Goal: Obtain resource: Download file/media

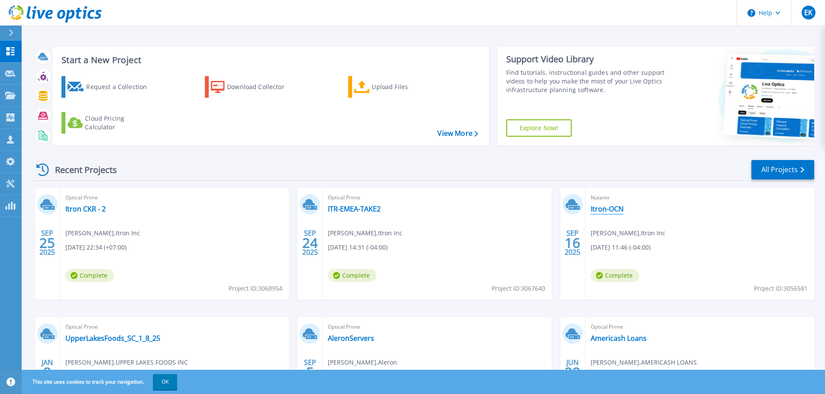
click at [601, 207] on link "Itron-OCN" at bounding box center [607, 209] width 33 height 9
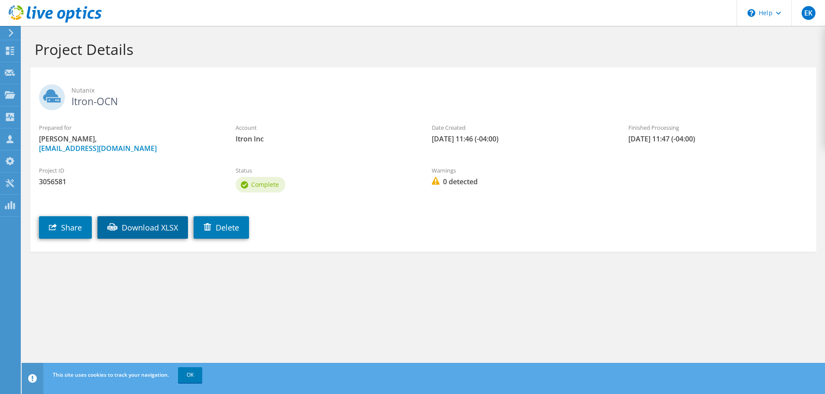
click at [149, 226] on link "Download XLSX" at bounding box center [142, 227] width 90 height 23
click at [225, 60] on div "Project Details" at bounding box center [423, 47] width 794 height 42
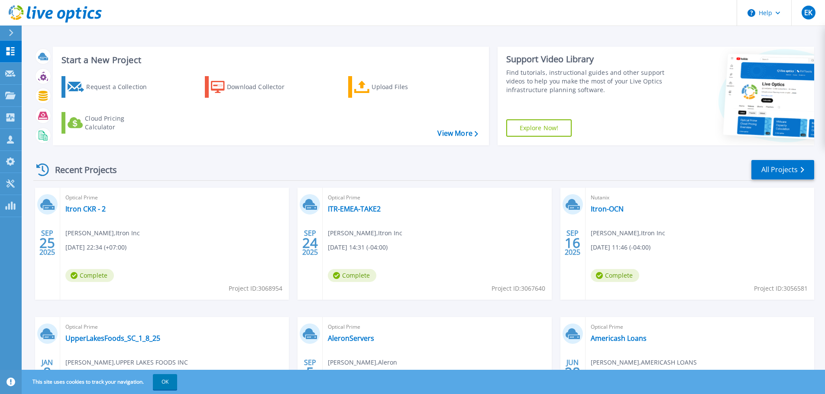
click at [346, 203] on div "Optical Prime ITR-EMEA-TAKE2 John Poleto , Itron Inc 09/24/2025, 14:31 (-04:00)…" at bounding box center [437, 244] width 229 height 112
click at [333, 209] on link "ITR-EMEA-TAKE2" at bounding box center [354, 209] width 53 height 9
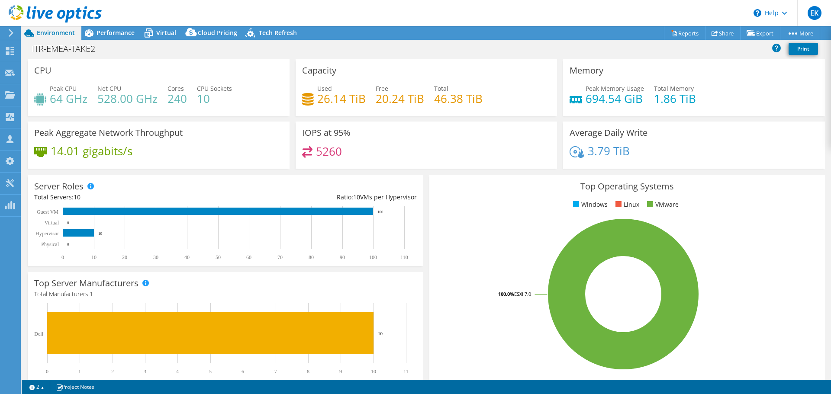
select select "USD"
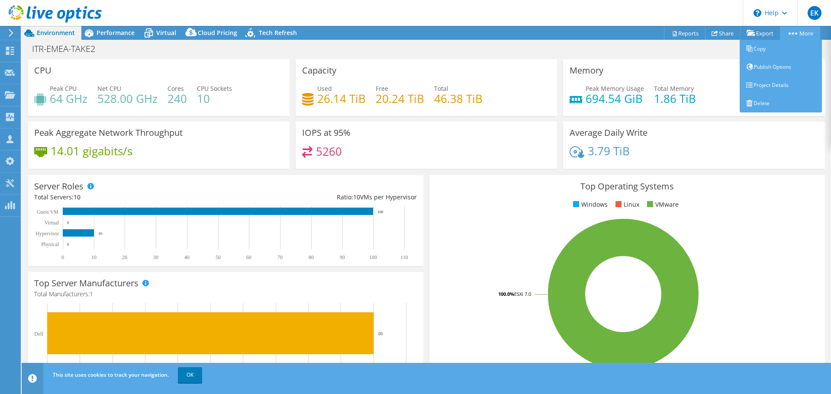
click at [801, 34] on link "More" at bounding box center [800, 32] width 40 height 13
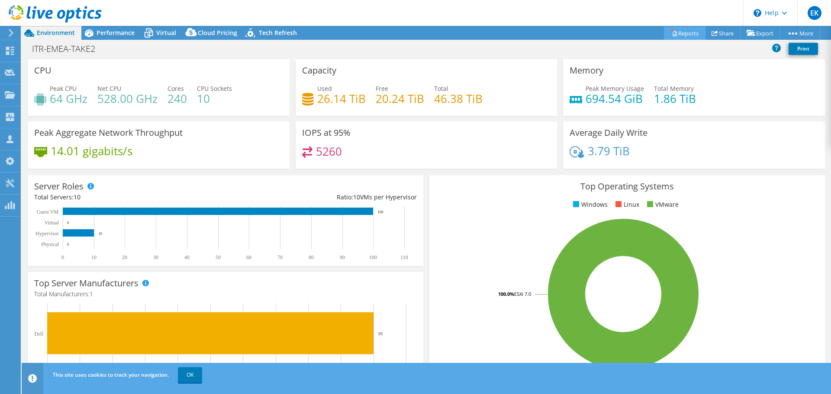
click at [671, 32] on icon at bounding box center [674, 33] width 6 height 6
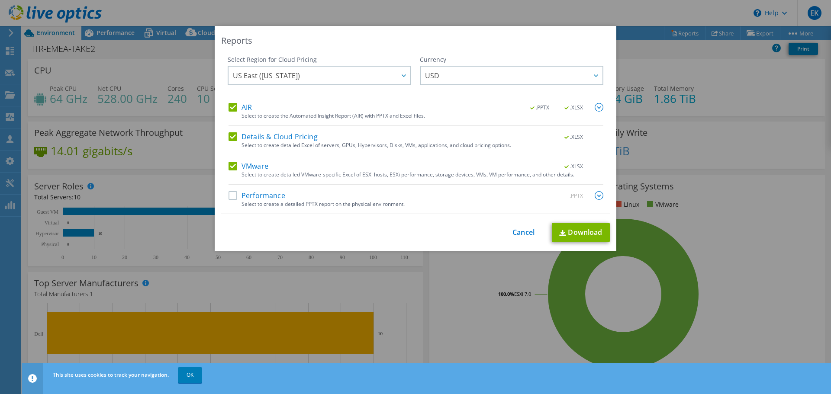
click at [242, 198] on label "Performance" at bounding box center [257, 195] width 57 height 9
click at [0, 0] on input "Performance" at bounding box center [0, 0] width 0 height 0
click at [576, 236] on link "Download" at bounding box center [581, 232] width 58 height 19
click at [467, 241] on div "This process may take a while, please wait... Cancel Download" at bounding box center [415, 232] width 389 height 19
click at [519, 233] on link "Cancel" at bounding box center [524, 233] width 22 height 8
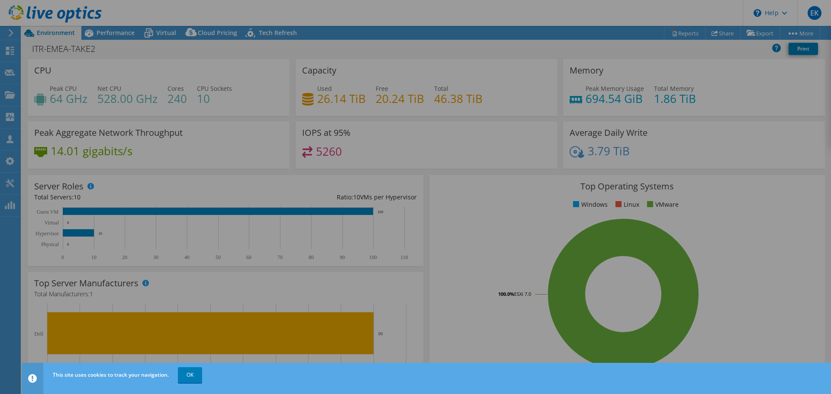
click at [519, 233] on div at bounding box center [415, 197] width 831 height 394
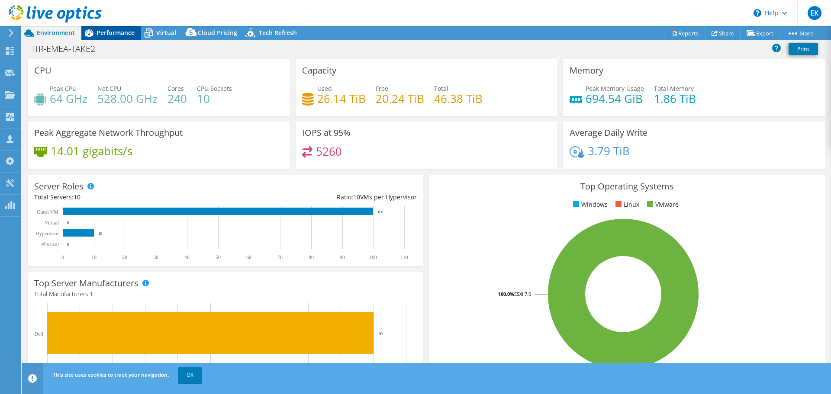
click at [103, 30] on span "Performance" at bounding box center [116, 33] width 38 height 8
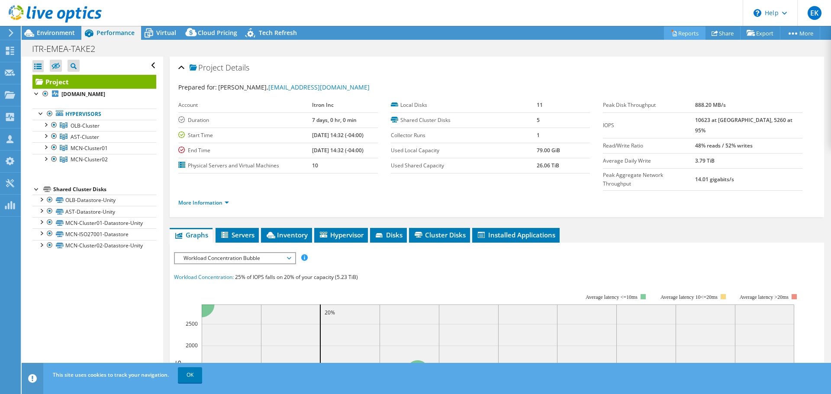
click at [684, 35] on link "Reports" at bounding box center [685, 32] width 42 height 13
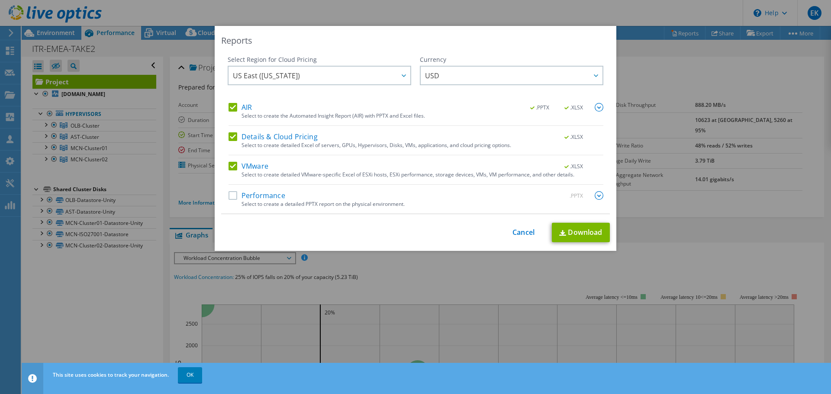
click at [313, 19] on div "Reports Select Region for Cloud Pricing Asia Pacific ([GEOGRAPHIC_DATA]) [GEOGR…" at bounding box center [415, 197] width 831 height 394
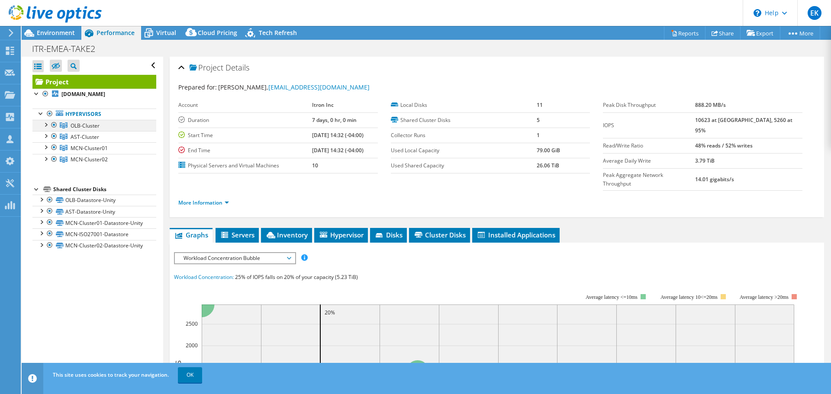
click at [47, 125] on div at bounding box center [45, 124] width 9 height 9
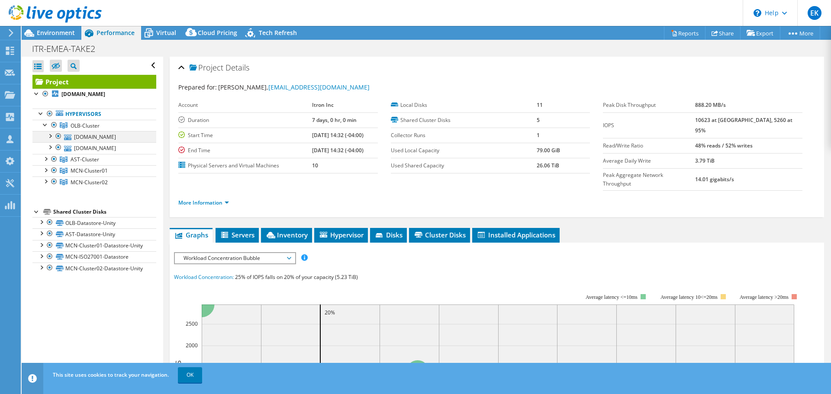
click at [48, 138] on div at bounding box center [49, 135] width 9 height 9
click at [52, 136] on div at bounding box center [49, 135] width 9 height 9
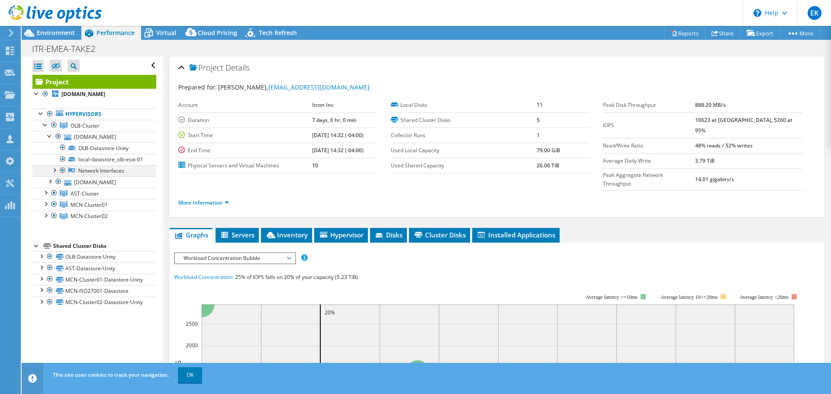
click at [56, 174] on div at bounding box center [54, 169] width 9 height 9
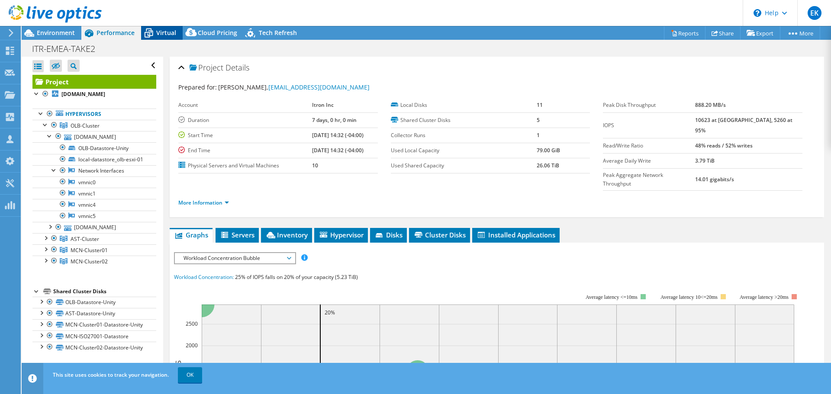
click at [162, 29] on span "Virtual" at bounding box center [166, 33] width 20 height 8
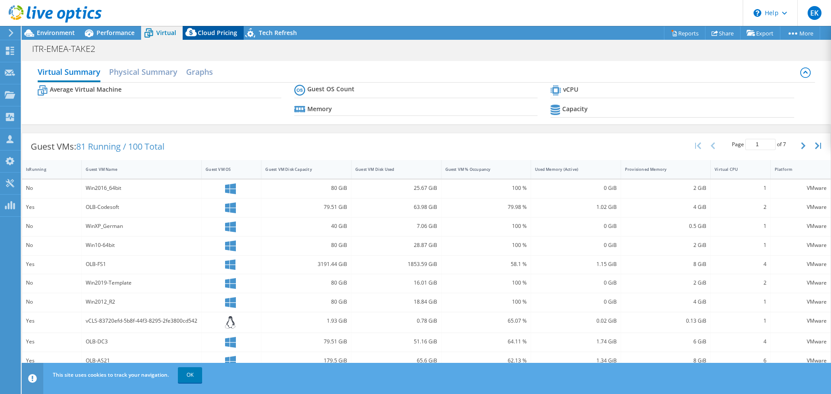
click at [216, 32] on span "Cloud Pricing" at bounding box center [217, 33] width 39 height 8
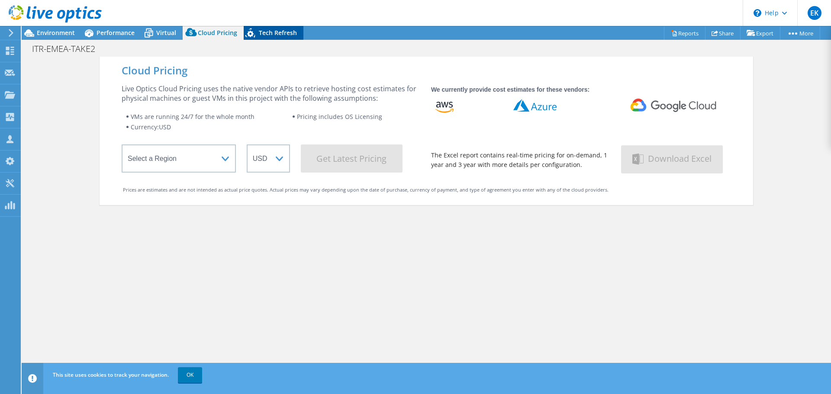
click at [270, 33] on span "Tech Refresh" at bounding box center [278, 33] width 38 height 8
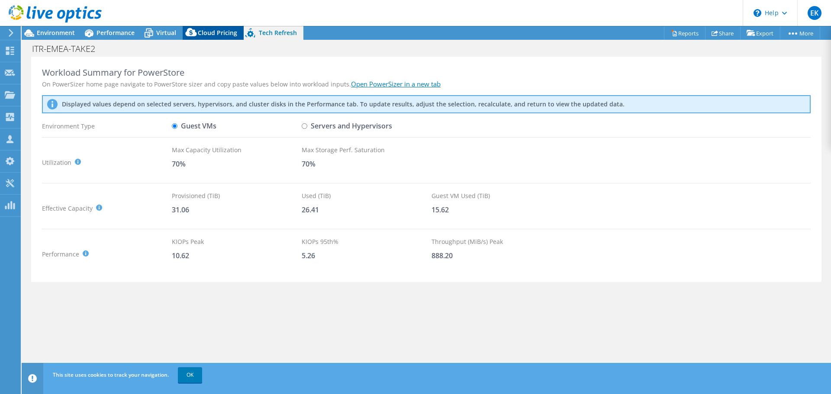
click at [221, 32] on span "Cloud Pricing" at bounding box center [217, 33] width 39 height 8
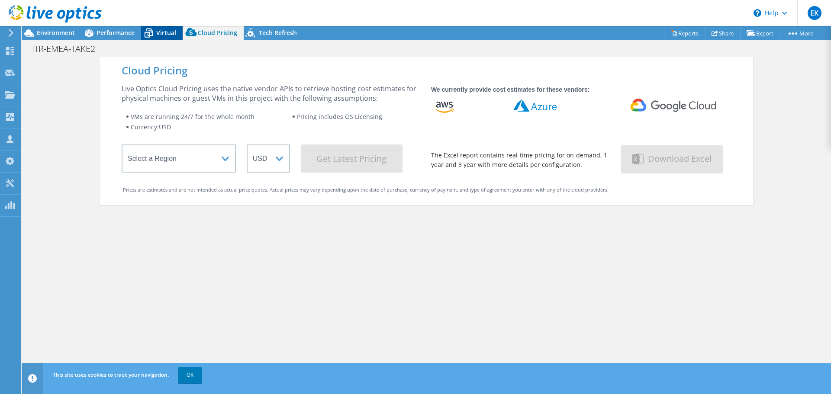
click at [155, 29] on icon at bounding box center [148, 33] width 15 height 15
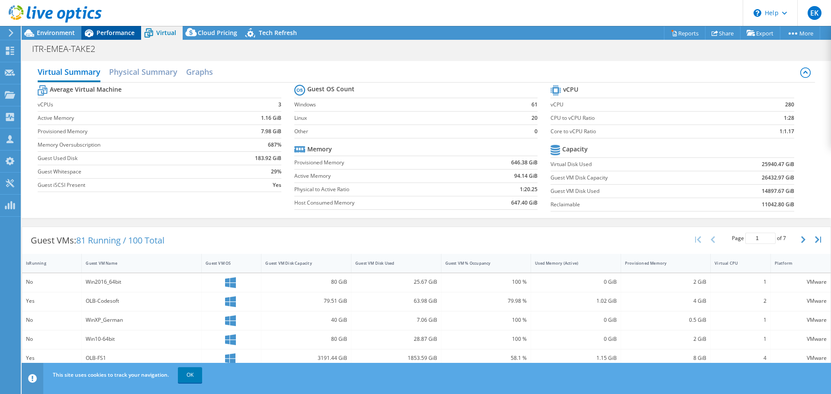
click at [110, 34] on span "Performance" at bounding box center [116, 33] width 38 height 8
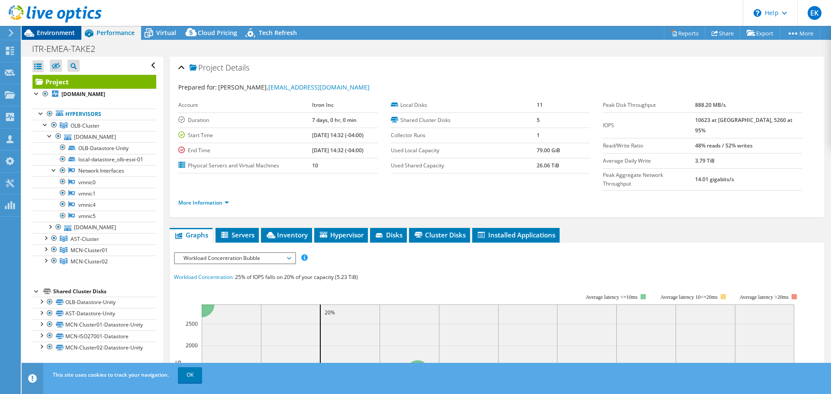
click at [56, 36] on span "Environment" at bounding box center [56, 33] width 38 height 8
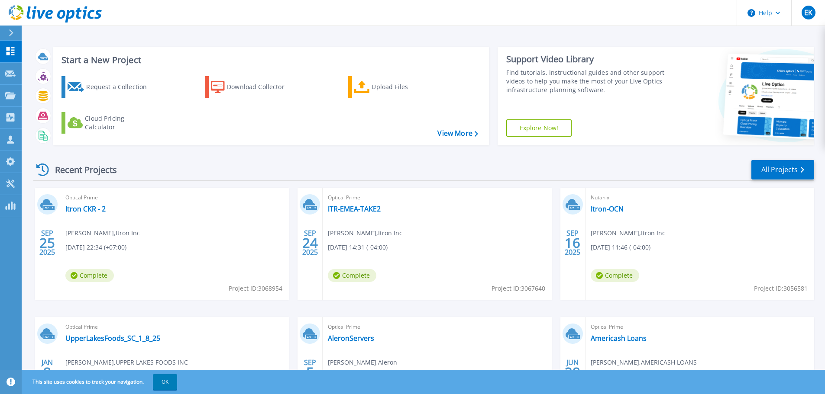
click at [90, 278] on span "Complete" at bounding box center [89, 275] width 48 height 13
click at [80, 206] on link "Itron CKR - 2" at bounding box center [85, 209] width 40 height 9
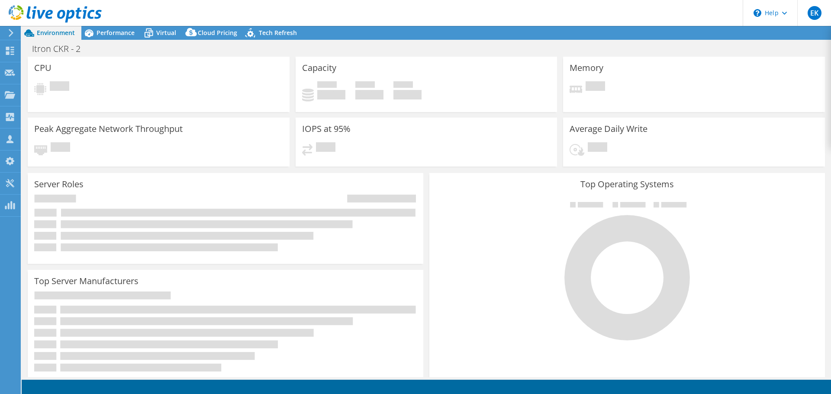
select select "USD"
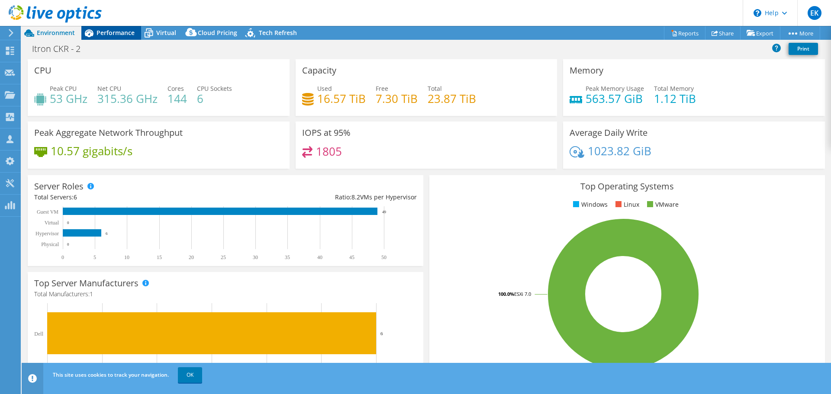
click at [119, 35] on span "Performance" at bounding box center [116, 33] width 38 height 8
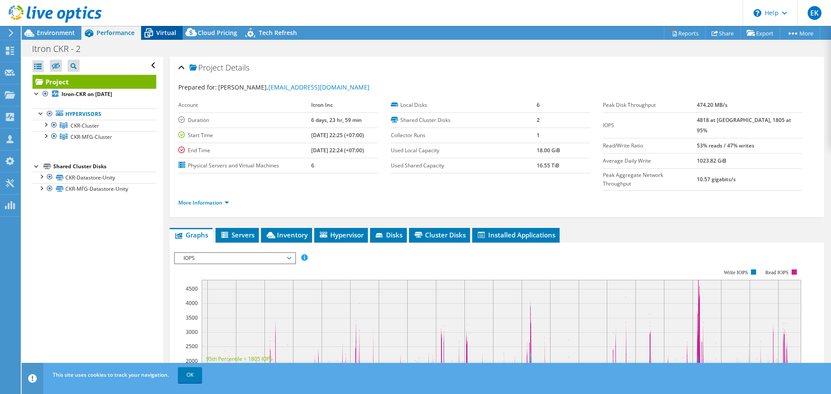
click at [165, 30] on span "Virtual" at bounding box center [166, 33] width 20 height 8
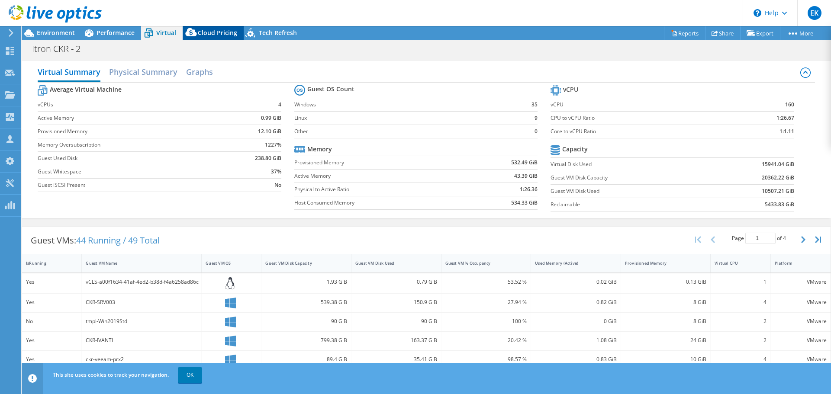
click at [221, 35] on span "Cloud Pricing" at bounding box center [217, 33] width 39 height 8
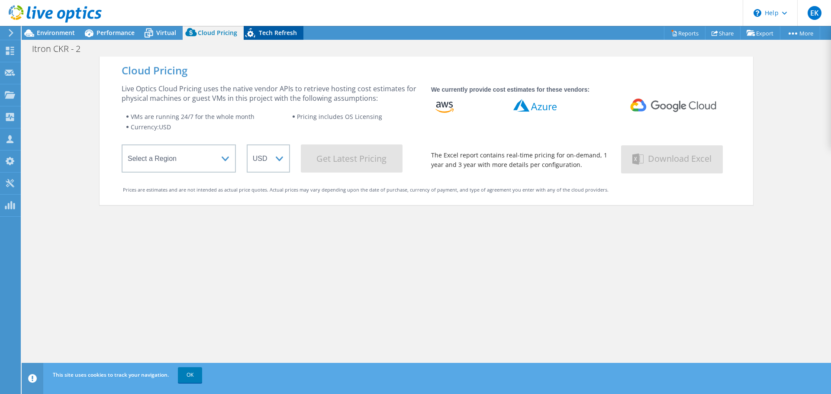
click at [285, 34] on span "Tech Refresh" at bounding box center [278, 33] width 38 height 8
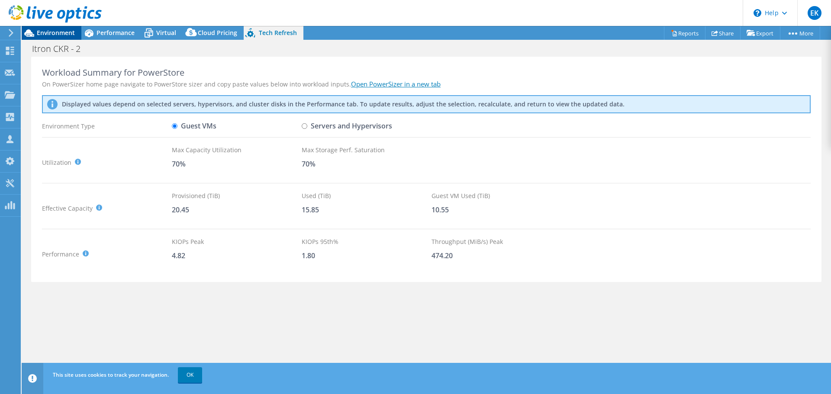
click at [60, 32] on span "Environment" at bounding box center [56, 33] width 38 height 8
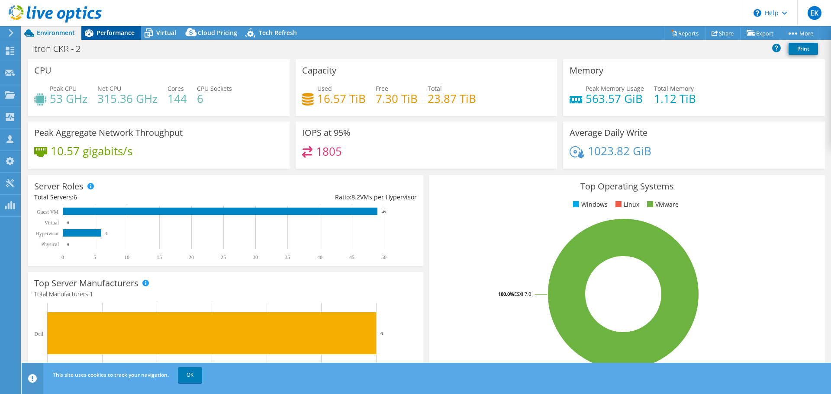
click at [109, 34] on span "Performance" at bounding box center [116, 33] width 38 height 8
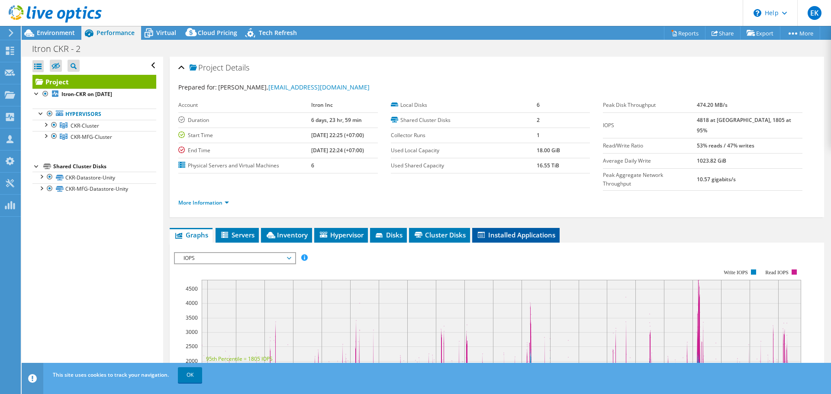
click at [504, 231] on span "Installed Applications" at bounding box center [516, 235] width 79 height 9
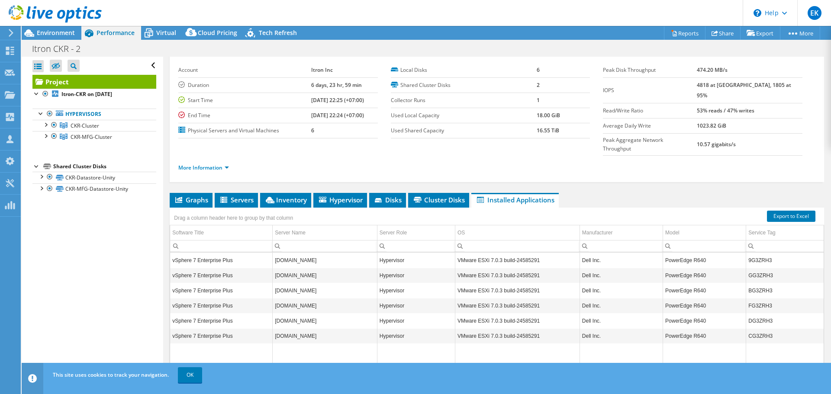
scroll to position [65, 0]
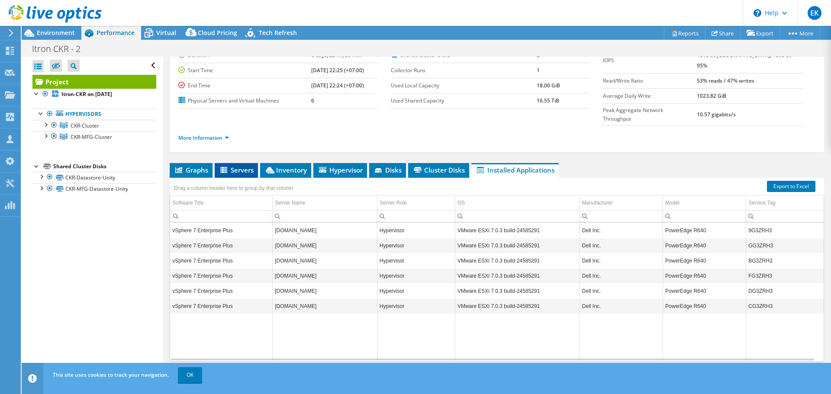
click at [225, 167] on icon at bounding box center [223, 170] width 7 height 6
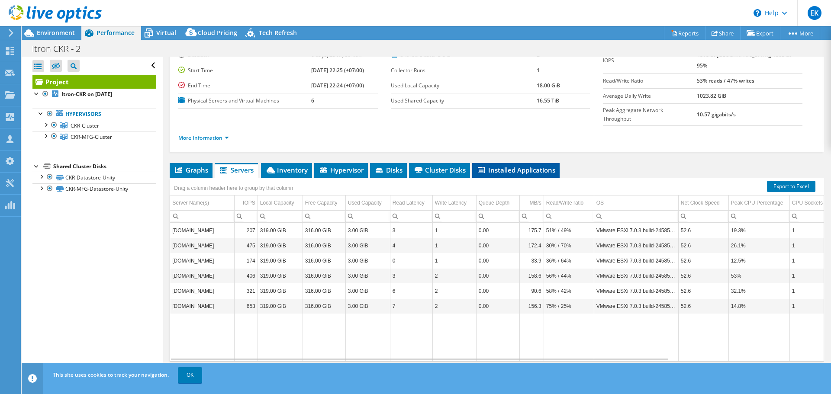
click at [532, 166] on span "Installed Applications" at bounding box center [516, 170] width 79 height 9
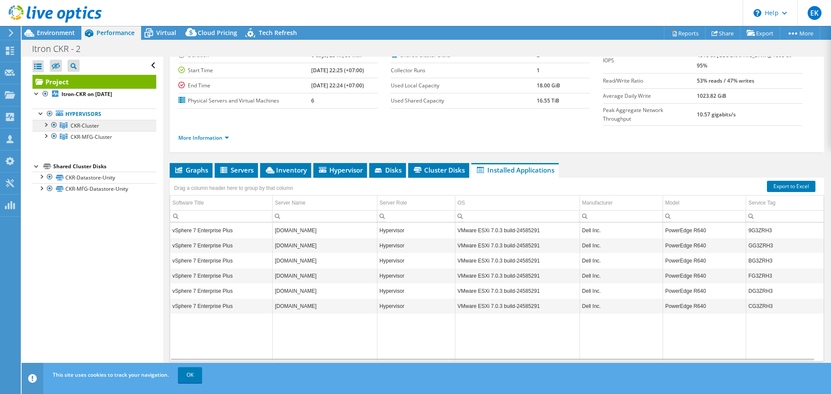
click at [84, 123] on span "CKR-Cluster" at bounding box center [85, 125] width 29 height 7
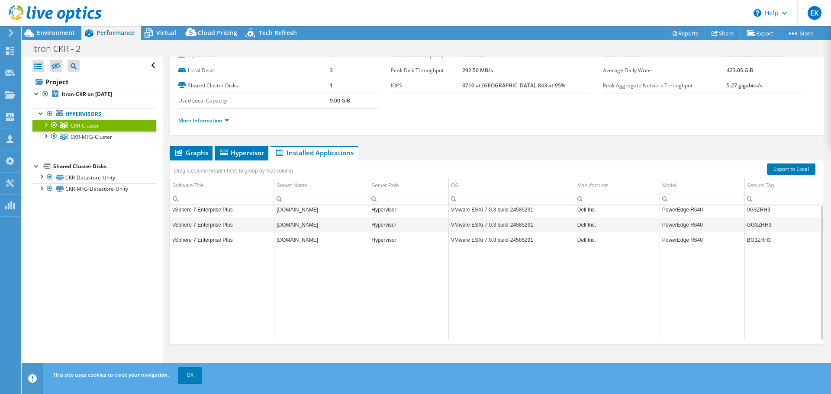
scroll to position [0, 0]
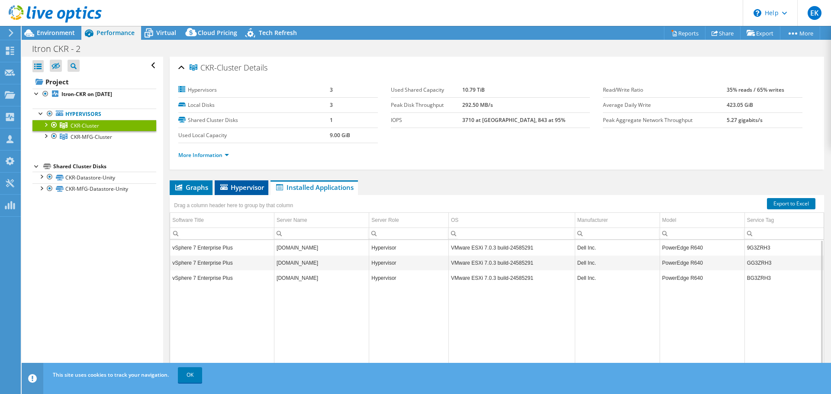
click at [241, 185] on span "Hypervisor" at bounding box center [241, 187] width 45 height 9
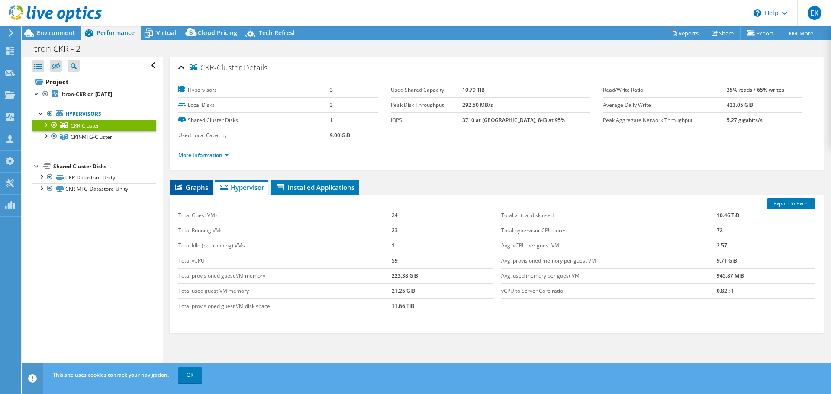
click at [189, 186] on span "Graphs" at bounding box center [191, 187] width 34 height 9
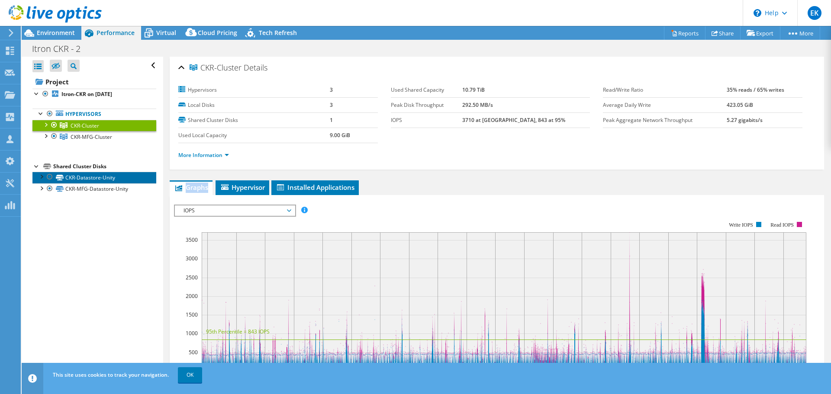
click at [93, 178] on link "CKR-Datastore-Unity" at bounding box center [94, 177] width 124 height 11
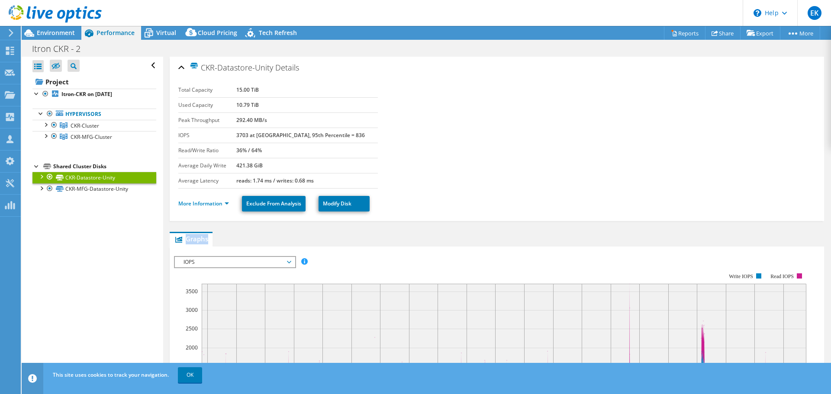
scroll to position [130, 0]
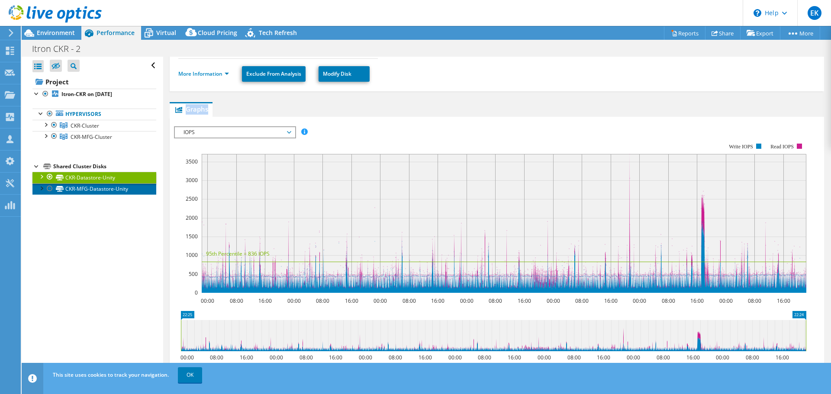
click at [104, 190] on link "CKR-MFG-Datastore-Unity" at bounding box center [94, 189] width 124 height 11
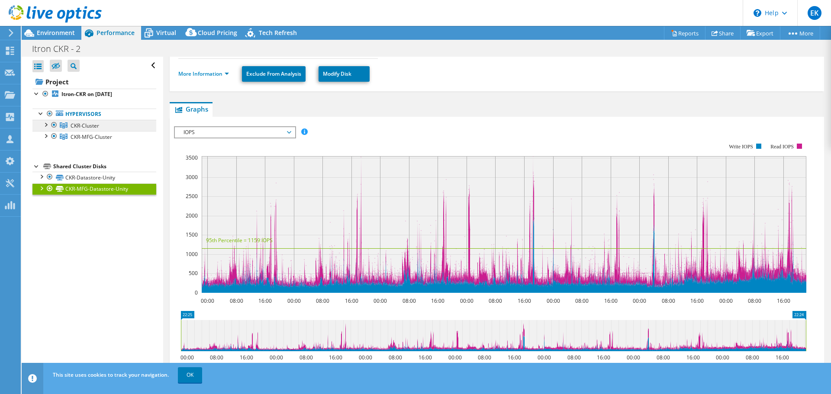
click at [81, 127] on span "CKR-Cluster" at bounding box center [85, 125] width 29 height 7
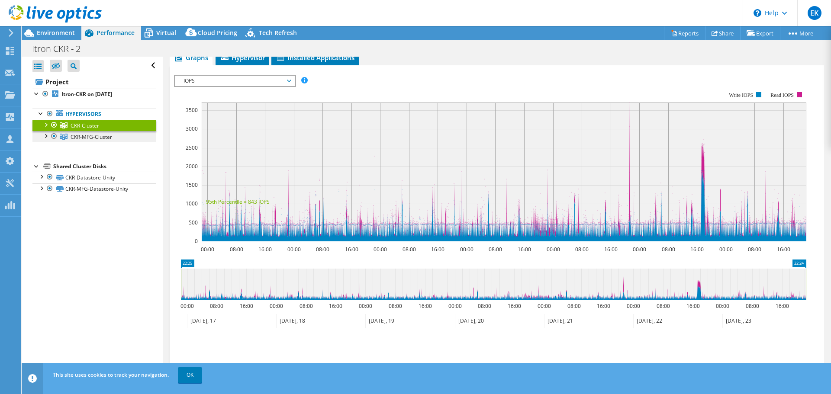
click at [84, 138] on span "CKR-MFG-Cluster" at bounding box center [92, 136] width 42 height 7
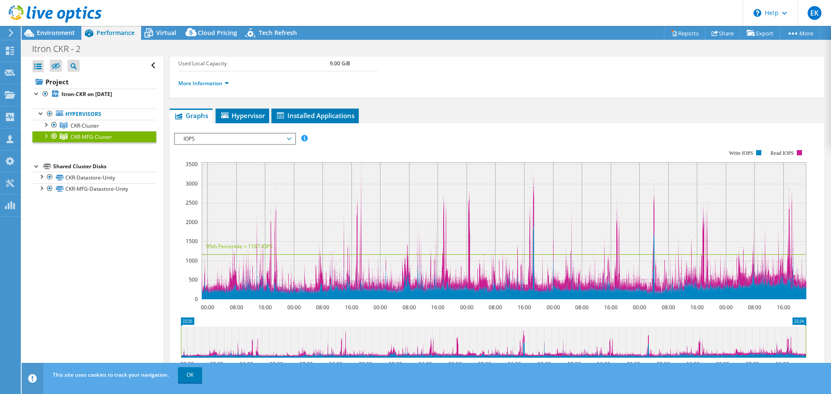
scroll to position [0, 0]
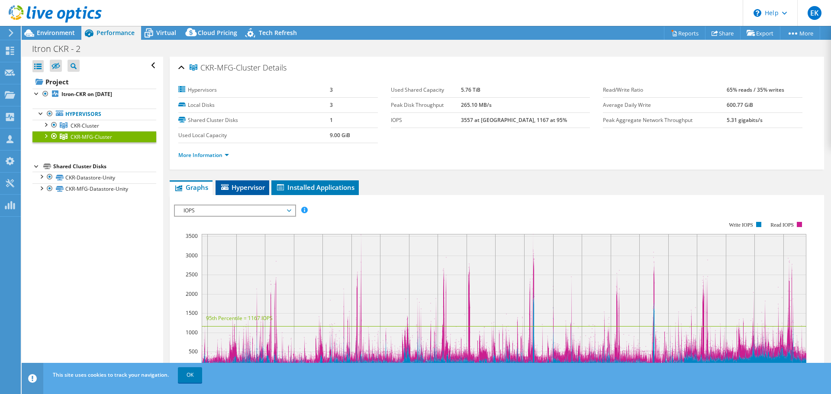
click at [258, 184] on span "Hypervisor" at bounding box center [242, 187] width 45 height 9
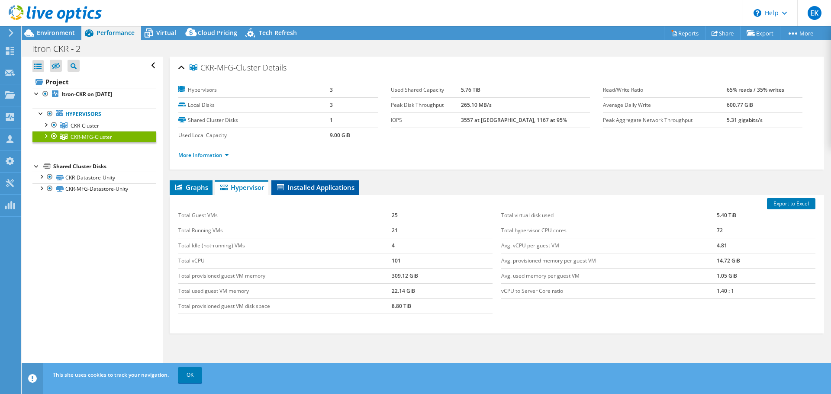
click at [333, 186] on span "Installed Applications" at bounding box center [315, 187] width 79 height 9
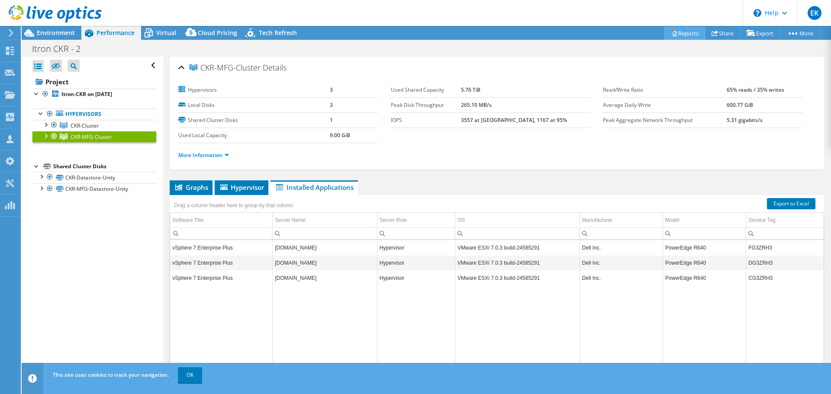
click at [678, 34] on link "Reports" at bounding box center [685, 32] width 42 height 13
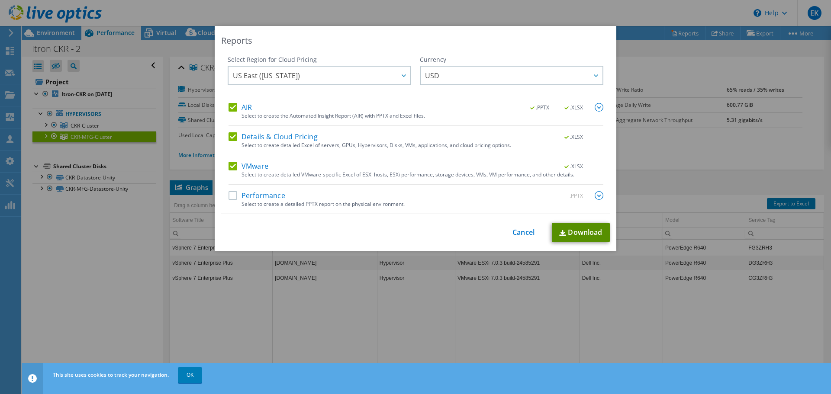
click at [581, 229] on link "Download" at bounding box center [581, 232] width 58 height 19
drag, startPoint x: 537, startPoint y: 20, endPoint x: 578, endPoint y: 16, distance: 40.5
click at [537, 20] on div "Reports Select Region for Cloud Pricing Asia Pacific ([GEOGRAPHIC_DATA]) [GEOGR…" at bounding box center [415, 197] width 831 height 394
